Goal: Information Seeking & Learning: Understand process/instructions

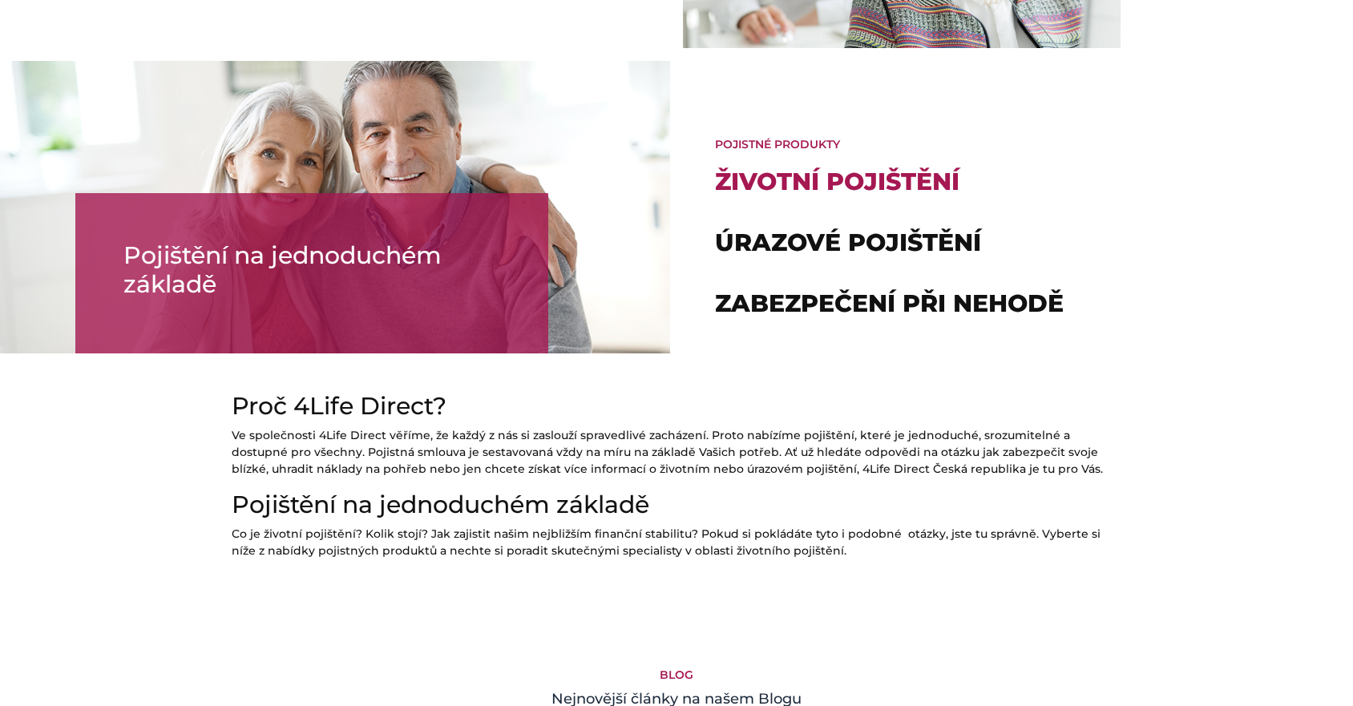
click at [772, 183] on link "Životní pojištění" at bounding box center [837, 182] width 245 height 30
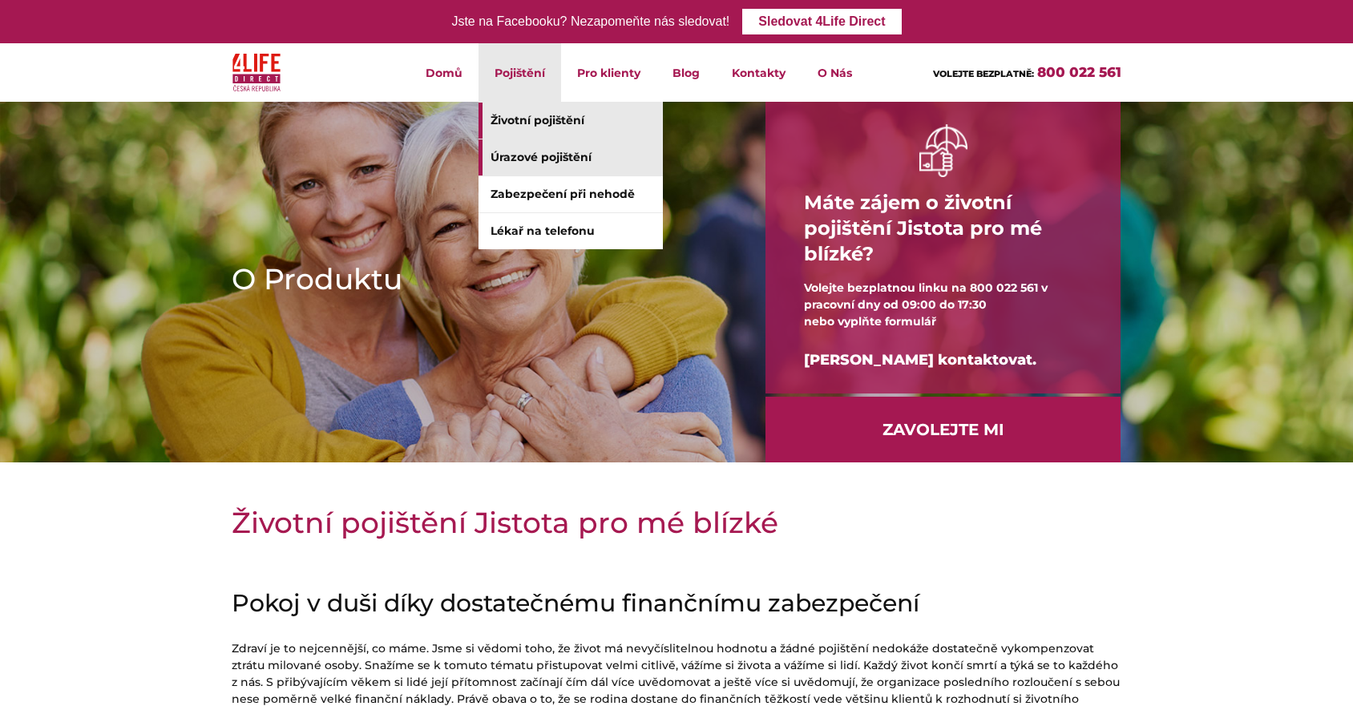
click at [514, 162] on link "Úrazové pojištění" at bounding box center [571, 157] width 184 height 36
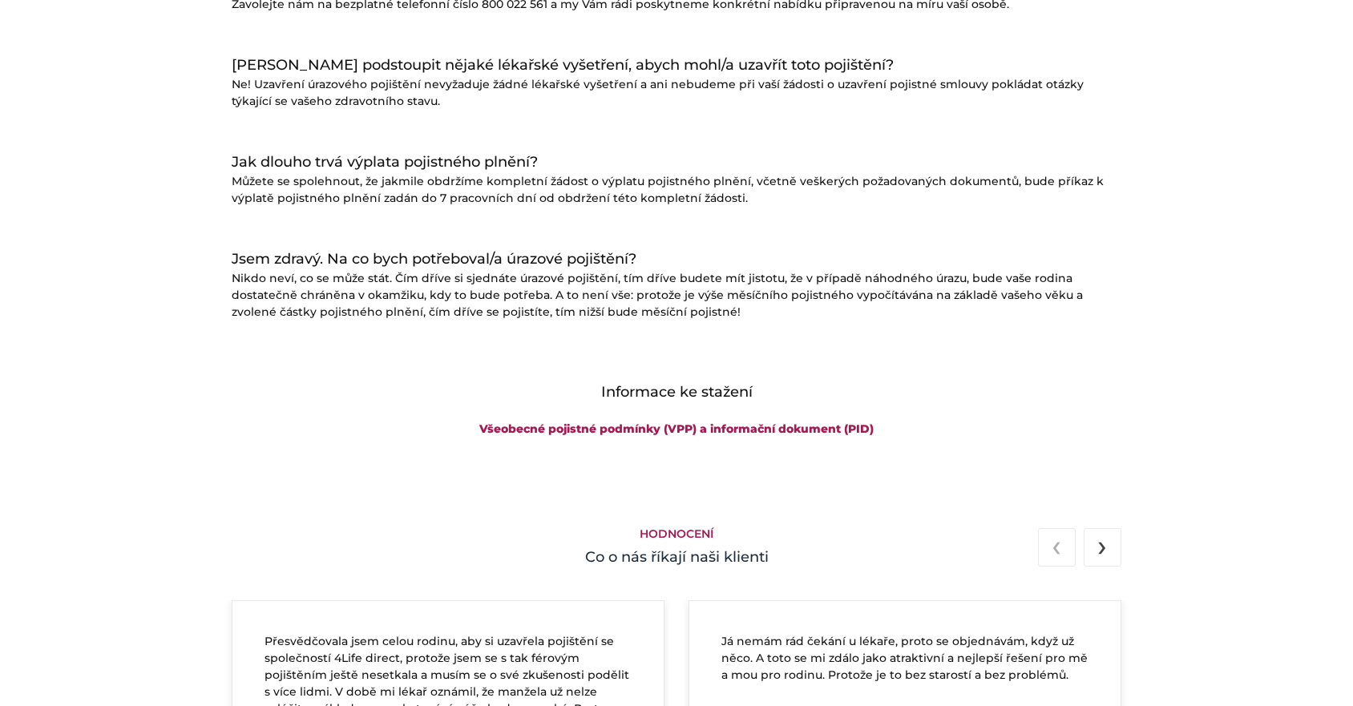
scroll to position [2022, 0]
click at [654, 428] on link "Všeobecné pojistné podmínky (VPP) a informační dokument (PID)" at bounding box center [676, 429] width 394 height 14
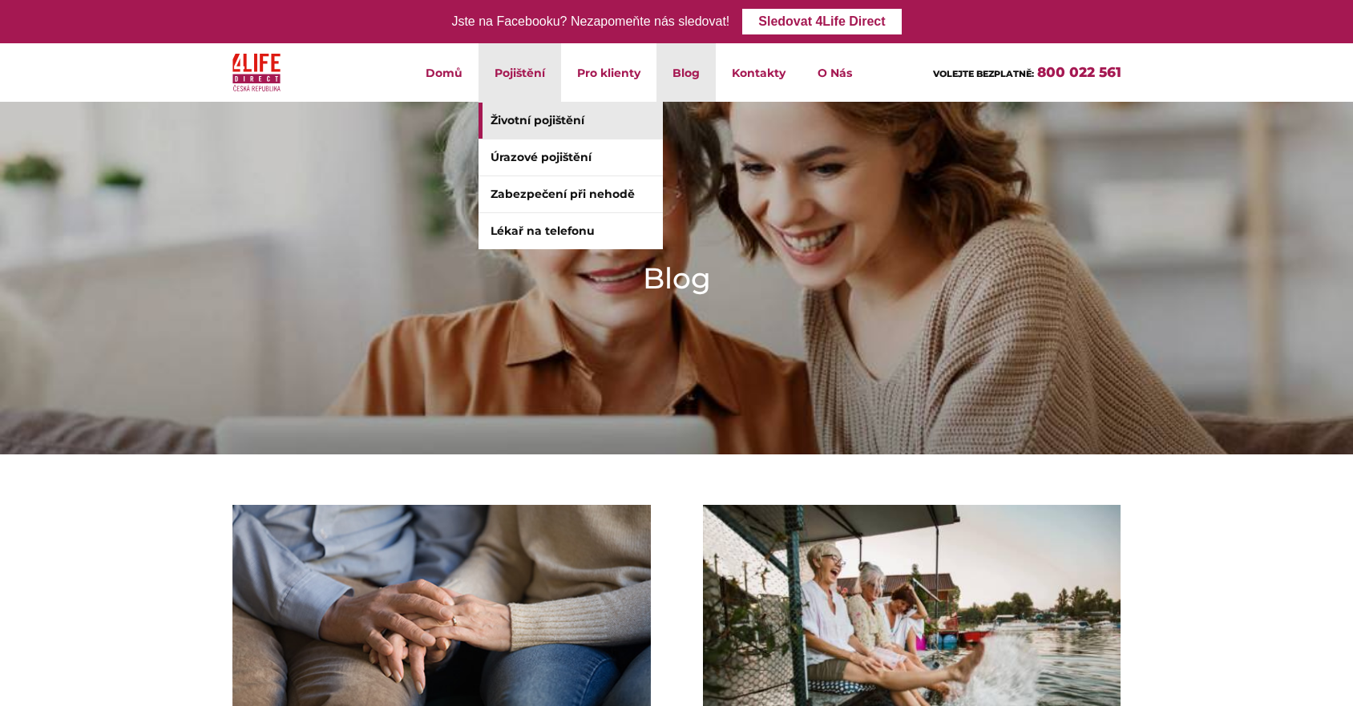
click at [528, 124] on link "Životní pojištění" at bounding box center [571, 121] width 184 height 36
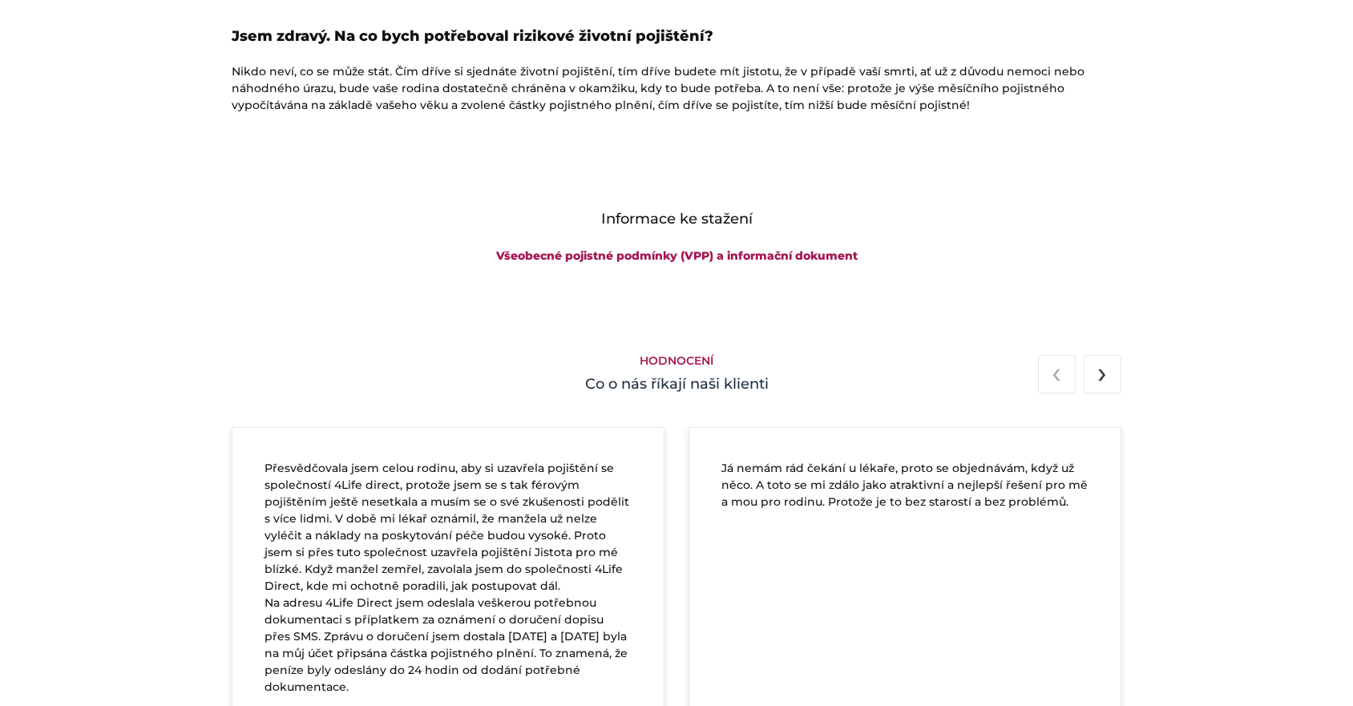
scroll to position [2598, 0]
click at [664, 257] on link "Všeobecné pojistné podmínky (VPP) a informační dokument" at bounding box center [677, 256] width 362 height 14
